Goal: Check status: Check status

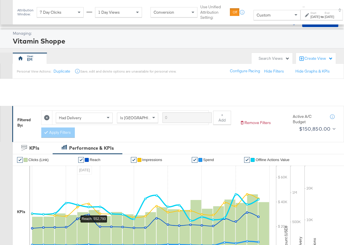
scroll to position [182, 0]
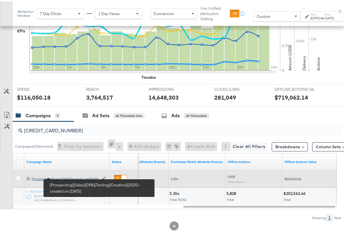
click at [90, 176] on div "[Prospecting][Sales][DPA][Testing][Creatine][2025] [Prospecting][Sales][DPA][Te…" at bounding box center [65, 177] width 67 height 5
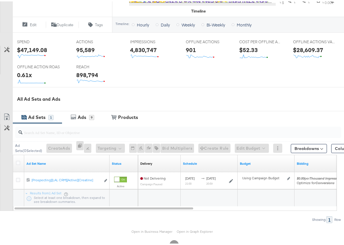
scroll to position [231, 0]
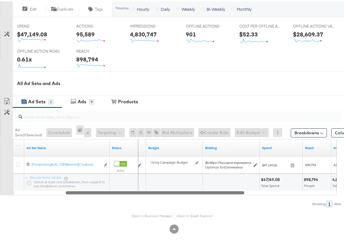
drag, startPoint x: 171, startPoint y: 191, endPoint x: 181, endPoint y: 197, distance: 12.2
click at [181, 197] on div "Ad Sets ( 0 Selected) Create Ads At least one ad set must be selected 0 Rename …" at bounding box center [170, 156] width 341 height 100
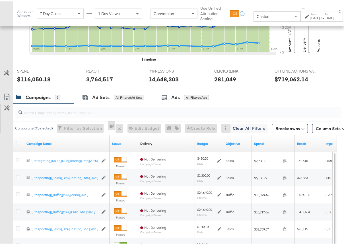
scroll to position [210, 0]
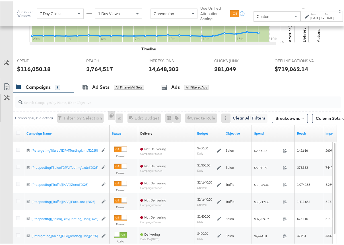
click at [46, 102] on input "search" at bounding box center [167, 98] width 290 height 11
paste input "6825676521036"
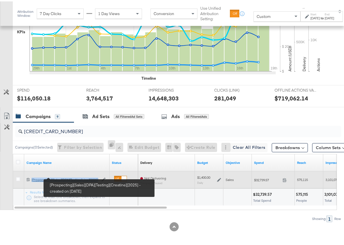
scroll to position [181, 0]
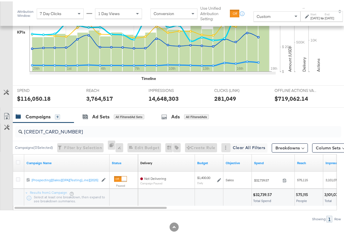
click at [46, 135] on div "6825676521036" at bounding box center [178, 129] width 326 height 11
click at [46, 132] on input "6825676521036" at bounding box center [167, 127] width 290 height 11
paste input "472404172"
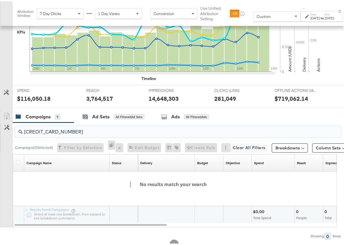
type input "[CREDIT_CARD_NUMBER]"
click at [307, 17] on icon at bounding box center [307, 15] width 4 height 4
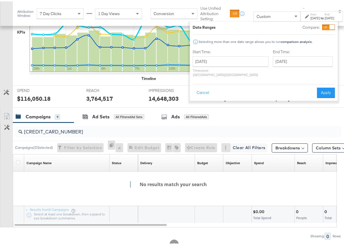
click at [234, 65] on div "July 29th 2025 ‹ July 2025 › Su Mo Tu We Th Fr Sa 29 30 1 2 3 4 5 6 7 8 9 10 11…" at bounding box center [230, 65] width 76 height 20
click at [235, 61] on input "July 29th 2025" at bounding box center [230, 60] width 76 height 10
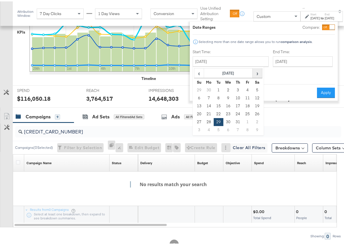
click at [253, 75] on span "›" at bounding box center [257, 71] width 9 height 9
click at [217, 113] on td "19" at bounding box center [218, 113] width 10 height 8
type input "August 19th 2025"
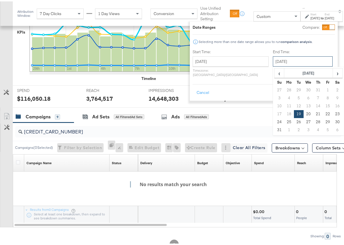
click at [272, 60] on input "August 19th 2025" at bounding box center [302, 60] width 60 height 10
click at [333, 74] on span "›" at bounding box center [337, 71] width 9 height 9
click at [284, 101] on td "15" at bounding box center [289, 105] width 10 height 8
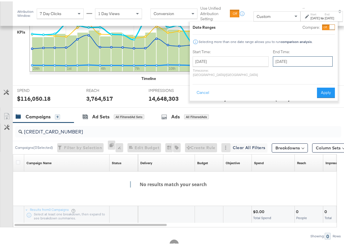
click at [282, 61] on input "September 15th 2025" at bounding box center [302, 60] width 60 height 10
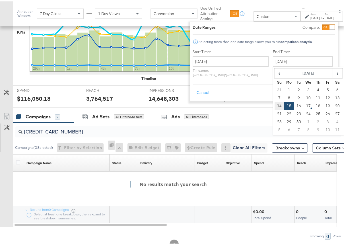
click at [274, 105] on td "14" at bounding box center [279, 105] width 10 height 8
type input "September 14th 2025"
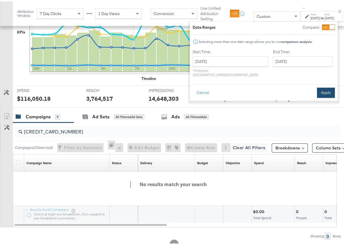
click at [322, 86] on button "Apply" at bounding box center [326, 91] width 18 height 10
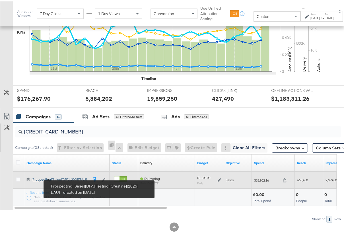
click at [65, 176] on div "[Prospecting][Sales][DPA][Testing][Creatine][2025][BAU] [Prospecting][Sales][DP…" at bounding box center [60, 178] width 57 height 5
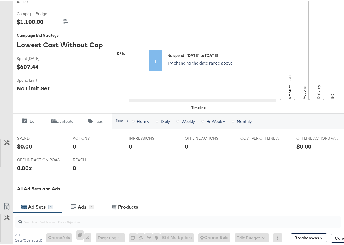
scroll to position [221, 0]
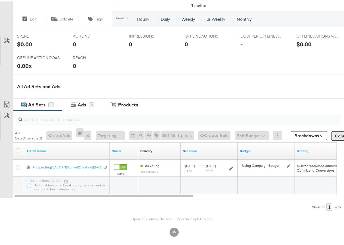
click at [332, 135] on button "Column Sets" at bounding box center [349, 134] width 36 height 9
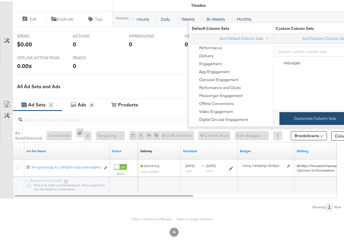
click at [316, 117] on button "Customize Column Sets" at bounding box center [314, 117] width 71 height 13
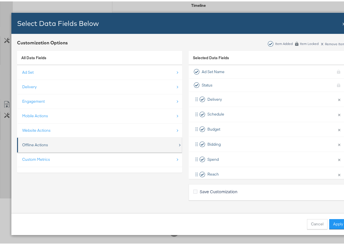
click at [32, 144] on div "Offline Actions" at bounding box center [35, 143] width 26 height 5
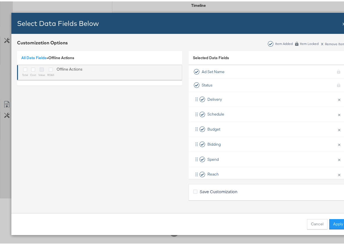
click at [41, 67] on icon "Bulk Add Locations Modal" at bounding box center [41, 68] width 4 height 4
click at [0, 0] on input "Bulk Add Locations Modal" at bounding box center [0, 0] width 0 height 0
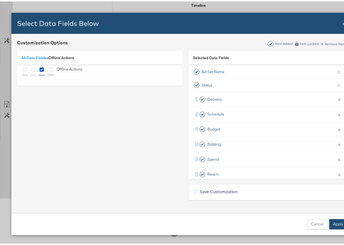
click at [338, 219] on button "Apply" at bounding box center [338, 222] width 18 height 10
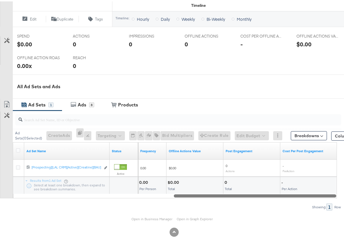
drag, startPoint x: 157, startPoint y: 194, endPoint x: 316, endPoint y: 194, distance: 159.7
click at [316, 194] on div at bounding box center [255, 194] width 162 height 5
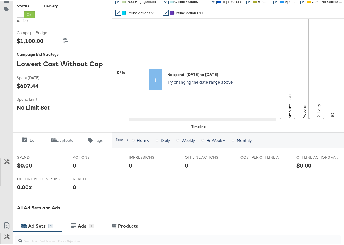
scroll to position [215, 0]
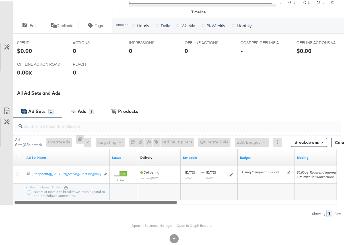
drag, startPoint x: 238, startPoint y: 201, endPoint x: 80, endPoint y: 200, distance: 158.3
click at [80, 200] on div at bounding box center [95, 200] width 162 height 5
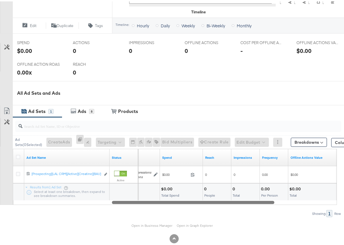
drag, startPoint x: 100, startPoint y: 199, endPoint x: 184, endPoint y: 200, distance: 83.5
click at [184, 200] on div at bounding box center [193, 200] width 162 height 5
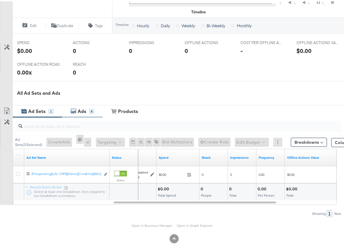
click at [84, 111] on div "Ads" at bounding box center [82, 110] width 9 height 7
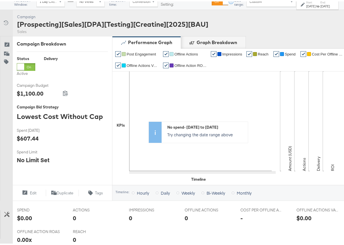
scroll to position [27, 0]
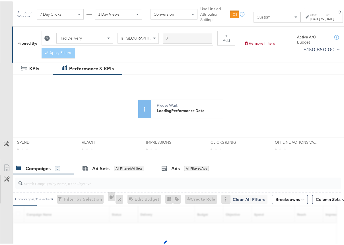
scroll to position [150, 0]
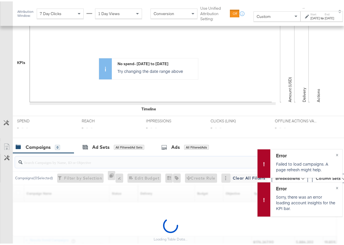
click at [137, 158] on input "search" at bounding box center [167, 158] width 290 height 11
paste input "[CREDIT_CARD_NUMBER]"
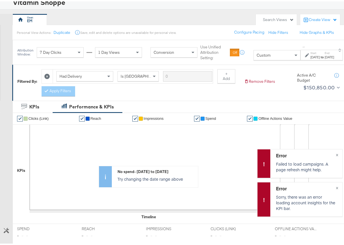
scroll to position [61, 0]
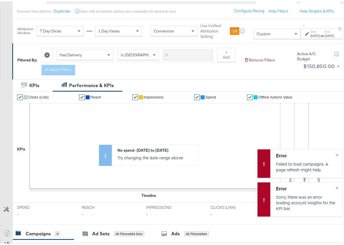
type input "[CREDIT_CARD_NUMBER]"
click at [47, 56] on icon at bounding box center [47, 53] width 5 height 5
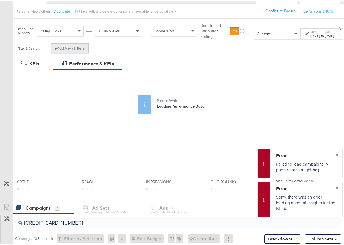
click at [70, 52] on button "+ Add New Filters" at bounding box center [70, 47] width 38 height 10
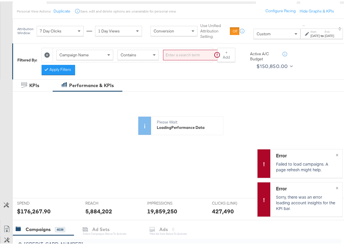
click at [88, 56] on span "Campaign Name" at bounding box center [73, 53] width 29 height 5
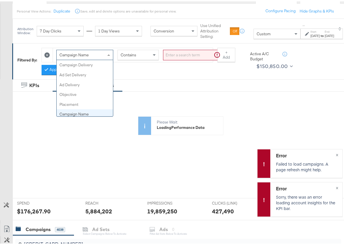
scroll to position [49, 0]
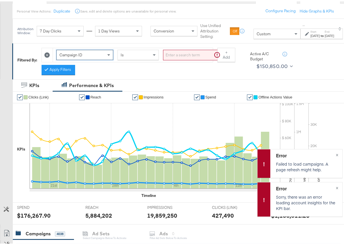
click at [128, 58] on div "Is" at bounding box center [138, 54] width 41 height 10
click at [177, 54] on input "search" at bounding box center [192, 53] width 58 height 11
paste input "[CREDIT_CARD_NUMBER]"
type input "[CREDIT_CARD_NUMBER]"
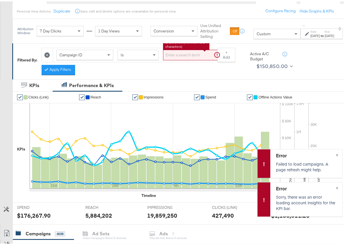
click at [47, 56] on icon at bounding box center [46, 53] width 5 height 5
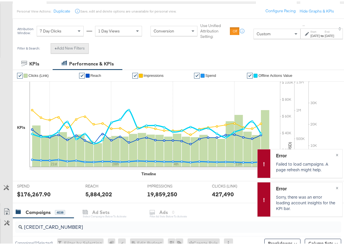
click at [63, 52] on button "+ Add New Filters" at bounding box center [70, 47] width 38 height 10
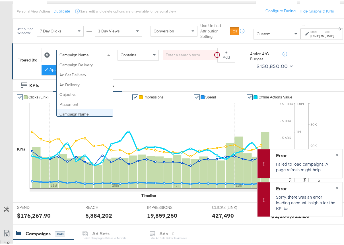
click at [74, 56] on span "Campaign Name" at bounding box center [73, 53] width 29 height 5
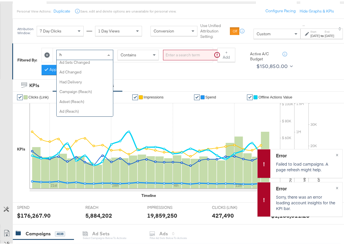
scroll to position [0, 0]
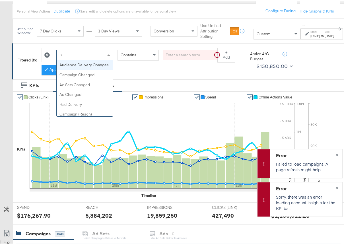
type input "had"
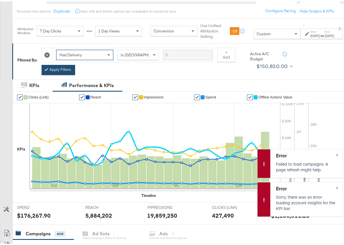
click at [70, 69] on button "Apply Filters" at bounding box center [58, 68] width 34 height 10
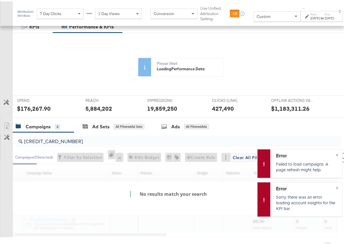
scroll to position [126, 0]
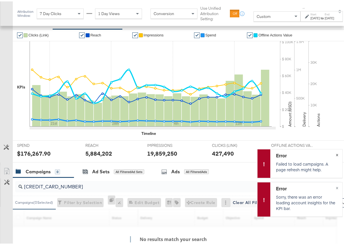
click at [331, 153] on button "×" at bounding box center [336, 153] width 11 height 10
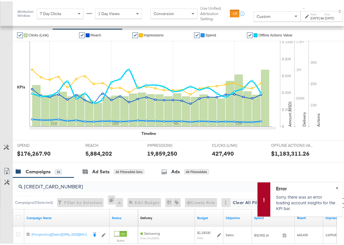
click at [335, 185] on span "×" at bounding box center [336, 185] width 3 height 7
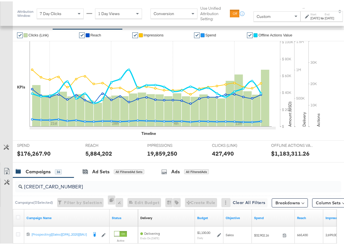
scroll to position [182, 0]
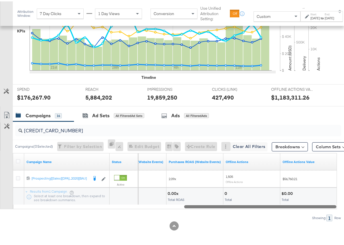
drag, startPoint x: 123, startPoint y: 203, endPoint x: 295, endPoint y: 202, distance: 172.2
click at [295, 202] on div "Campaign Name Status Purchases Value (Website Events) Purchases ROAS (Website E…" at bounding box center [175, 179] width 324 height 56
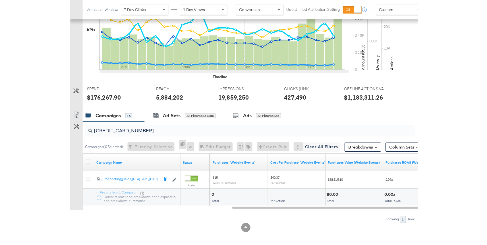
scroll to position [166, 0]
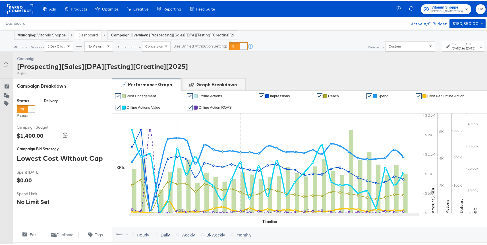
click at [86, 33] on link "Dashboard" at bounding box center [87, 33] width 19 height 5
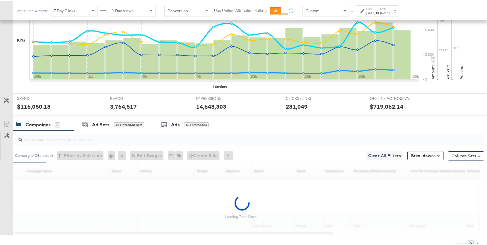
scroll to position [158, 0]
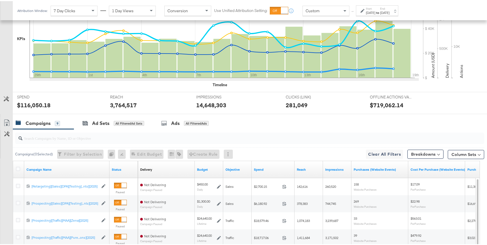
click at [59, 132] on input "search" at bounding box center [231, 134] width 419 height 11
paste input "6825676521036"
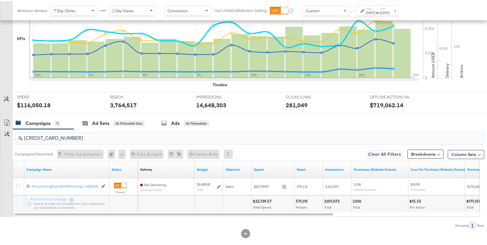
type input "6825676521036"
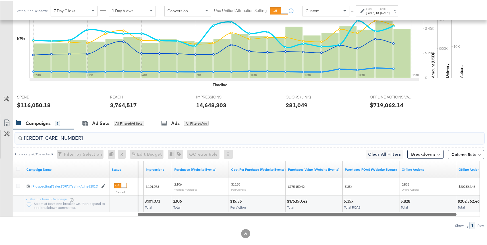
drag, startPoint x: 255, startPoint y: 211, endPoint x: 378, endPoint y: 213, distance: 123.1
click at [348, 213] on div at bounding box center [297, 212] width 319 height 5
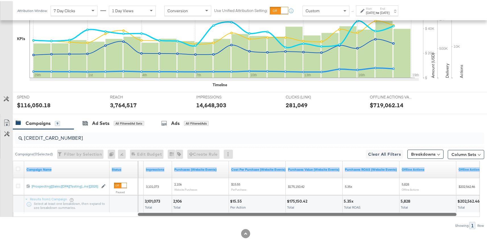
drag, startPoint x: 370, startPoint y: 215, endPoint x: 401, endPoint y: 215, distance: 31.8
click at [348, 215] on div "Campaign Name Status Reach Impressions Purchases (Website Events) Cost Per Purc…" at bounding box center [246, 187] width 467 height 56
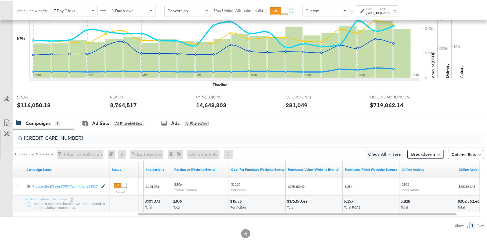
click at [348, 223] on div "Showing: 1 Row" at bounding box center [242, 223] width 484 height 7
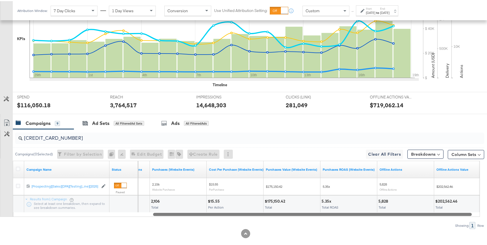
drag, startPoint x: 388, startPoint y: 213, endPoint x: 403, endPoint y: 213, distance: 15.3
click at [348, 213] on div at bounding box center [312, 212] width 319 height 5
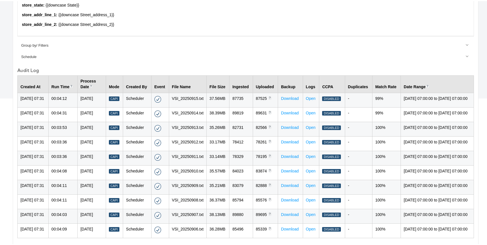
scroll to position [174, 0]
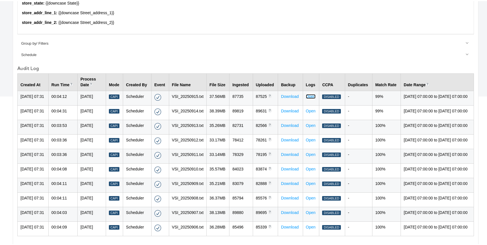
click at [306, 93] on link "Open" at bounding box center [311, 95] width 10 height 5
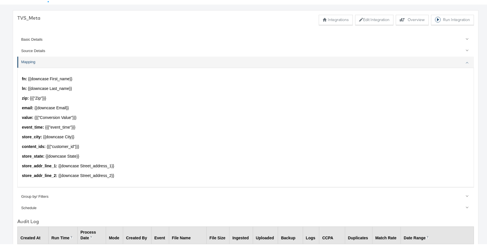
scroll to position [0, 0]
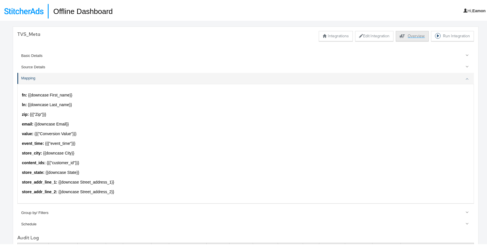
click at [399, 38] on button "Explore activity for this offline processor Overview" at bounding box center [412, 35] width 33 height 10
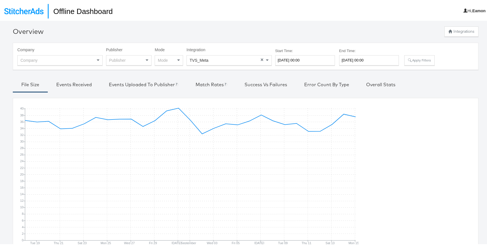
scroll to position [20, 0]
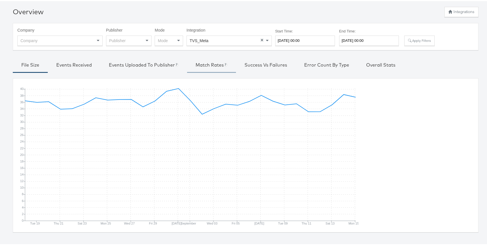
click at [206, 62] on div "Match Rates Facebook only" at bounding box center [211, 64] width 32 height 7
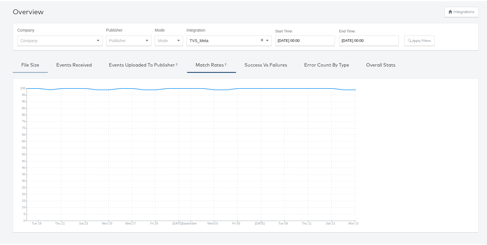
click at [32, 61] on div "File Size" at bounding box center [30, 64] width 18 height 7
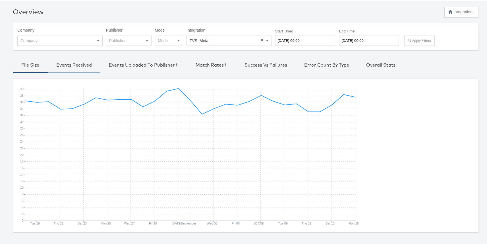
click at [58, 64] on div "Events Received" at bounding box center [74, 64] width 36 height 7
click at [113, 66] on div "Events Uploaded to Publisher Currently, we support Facebook, Pinterest, Snapchat" at bounding box center [144, 64] width 70 height 7
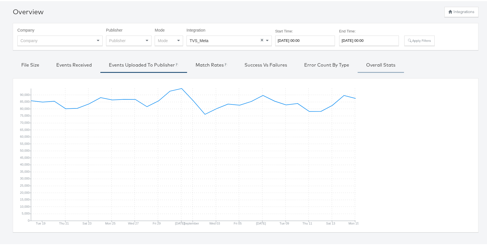
click at [370, 64] on div "Overall Stats" at bounding box center [380, 64] width 29 height 7
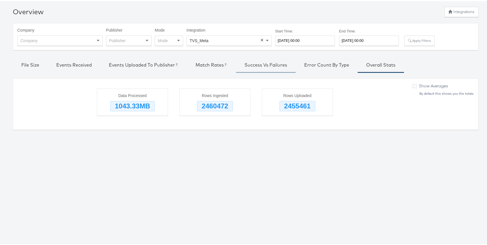
click at [265, 61] on div "Success vs Failures" at bounding box center [265, 64] width 43 height 7
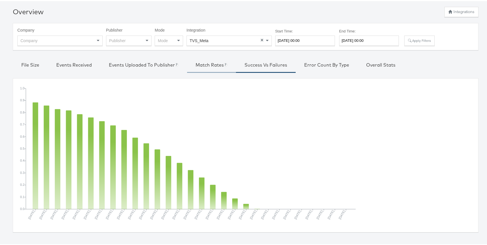
click at [219, 60] on div "Match Rates Facebook only" at bounding box center [211, 65] width 49 height 14
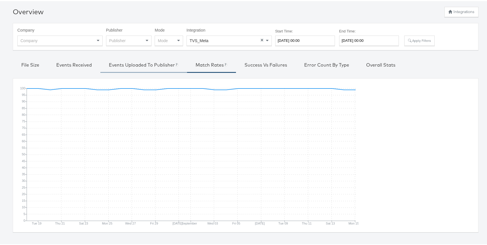
click at [165, 59] on div "Events Uploaded to Publisher Currently, we support Facebook, Pinterest, Snapchat" at bounding box center [143, 65] width 87 height 14
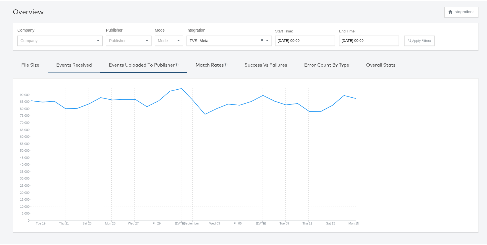
click at [88, 61] on div "Events Received" at bounding box center [74, 64] width 36 height 7
click at [293, 41] on input "2025-08-18 00:00" at bounding box center [305, 39] width 60 height 10
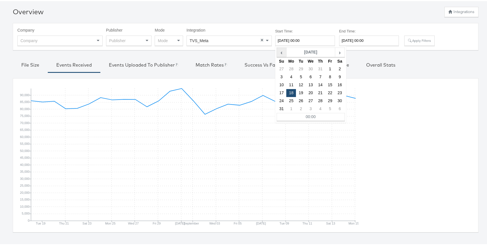
click at [282, 52] on span "‹" at bounding box center [281, 51] width 9 height 9
click at [338, 53] on span "›" at bounding box center [339, 51] width 9 height 9
click at [315, 65] on td "30" at bounding box center [311, 68] width 10 height 8
type input "2025-07-30 00:00"
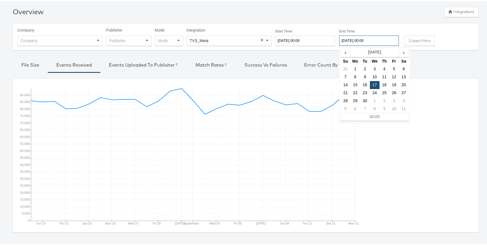
click at [352, 41] on input "2025-09-17 00:00" at bounding box center [369, 39] width 60 height 10
click at [346, 53] on span "‹" at bounding box center [345, 51] width 9 height 9
click at [353, 91] on td "18" at bounding box center [355, 92] width 10 height 8
type input "2025-08-18 00:00"
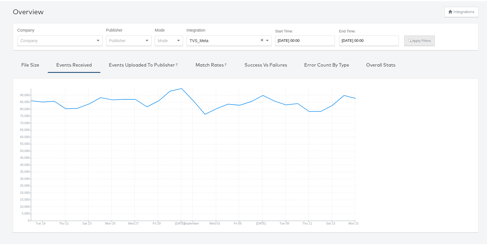
click at [414, 39] on button "Apply Filters" at bounding box center [419, 39] width 30 height 10
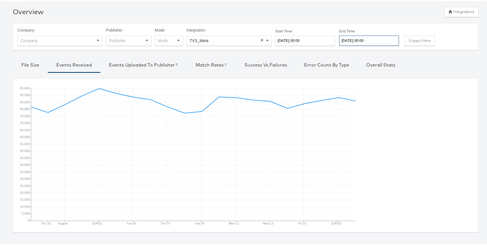
click at [353, 40] on input "2025-08-18 00:00" at bounding box center [369, 39] width 60 height 10
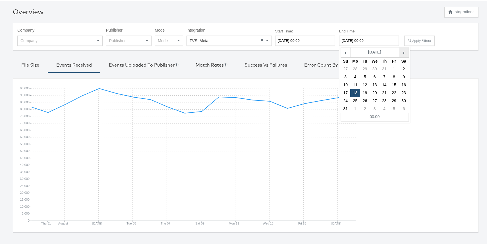
click at [404, 50] on span "›" at bounding box center [403, 51] width 9 height 9
click at [375, 85] on td "17" at bounding box center [375, 84] width 10 height 8
type input "2025-09-17 00:00"
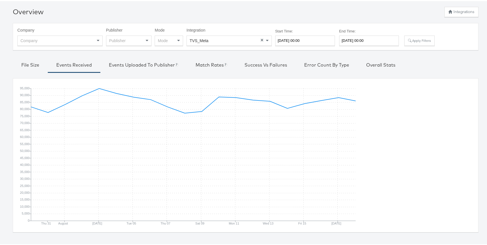
click at [416, 33] on div "Company Company Publisher Publisher Mode Mode Integration TVS_Meta × Start Time…" at bounding box center [245, 35] width 456 height 18
click at [417, 36] on button "Apply Filters" at bounding box center [419, 39] width 30 height 10
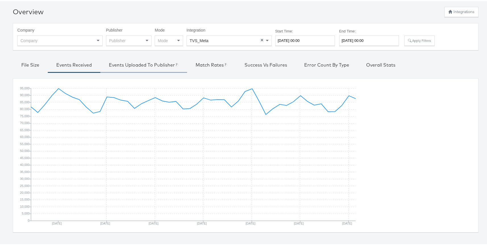
click at [146, 66] on div "Events Uploaded to Publisher Currently, we support Facebook, Pinterest, Snapchat" at bounding box center [144, 64] width 70 height 7
click at [199, 65] on div "Match Rates Facebook only" at bounding box center [211, 64] width 32 height 7
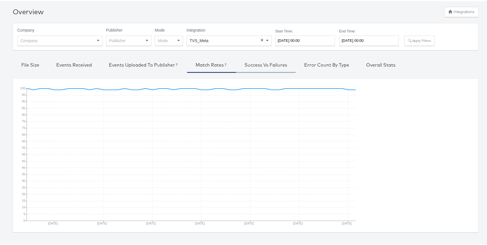
click at [252, 63] on div "Success vs Failures" at bounding box center [265, 64] width 43 height 7
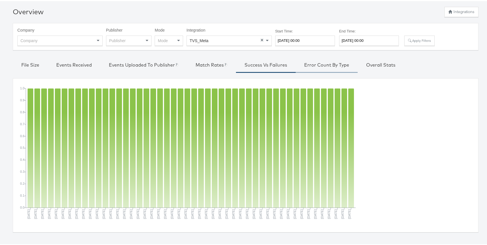
click at [318, 62] on div "Error Count by Type" at bounding box center [326, 64] width 45 height 7
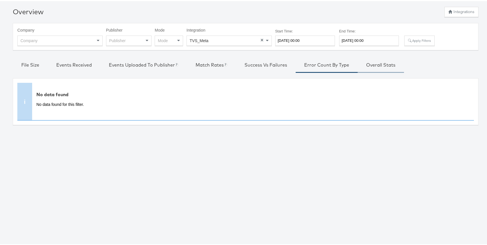
click at [371, 65] on div "Overall Stats" at bounding box center [380, 64] width 29 height 7
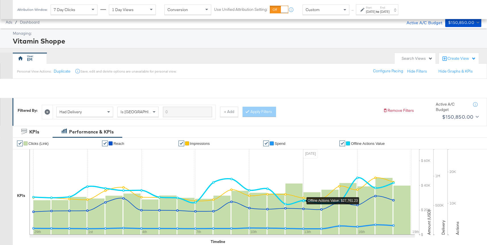
scroll to position [158, 0]
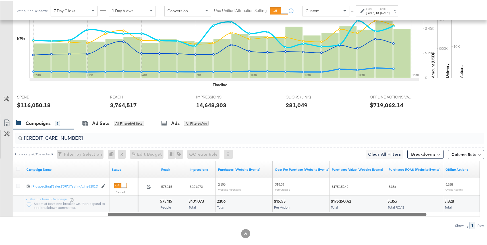
drag, startPoint x: 190, startPoint y: 213, endPoint x: 145, endPoint y: 212, distance: 45.7
click at [145, 212] on div at bounding box center [267, 212] width 319 height 5
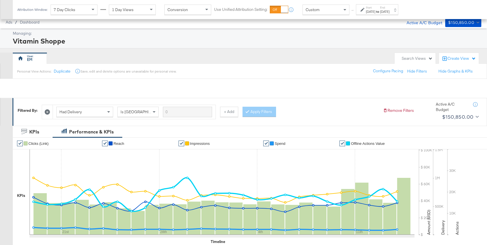
scroll to position [166, 0]
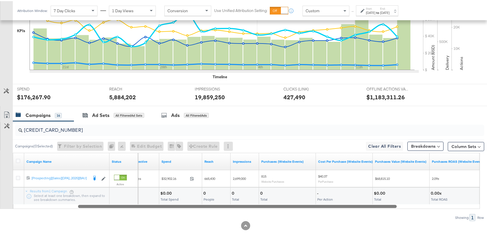
drag, startPoint x: 213, startPoint y: 204, endPoint x: 131, endPoint y: 203, distance: 82.4
click at [131, 203] on div at bounding box center [237, 204] width 319 height 5
